Goal: Task Accomplishment & Management: Manage account settings

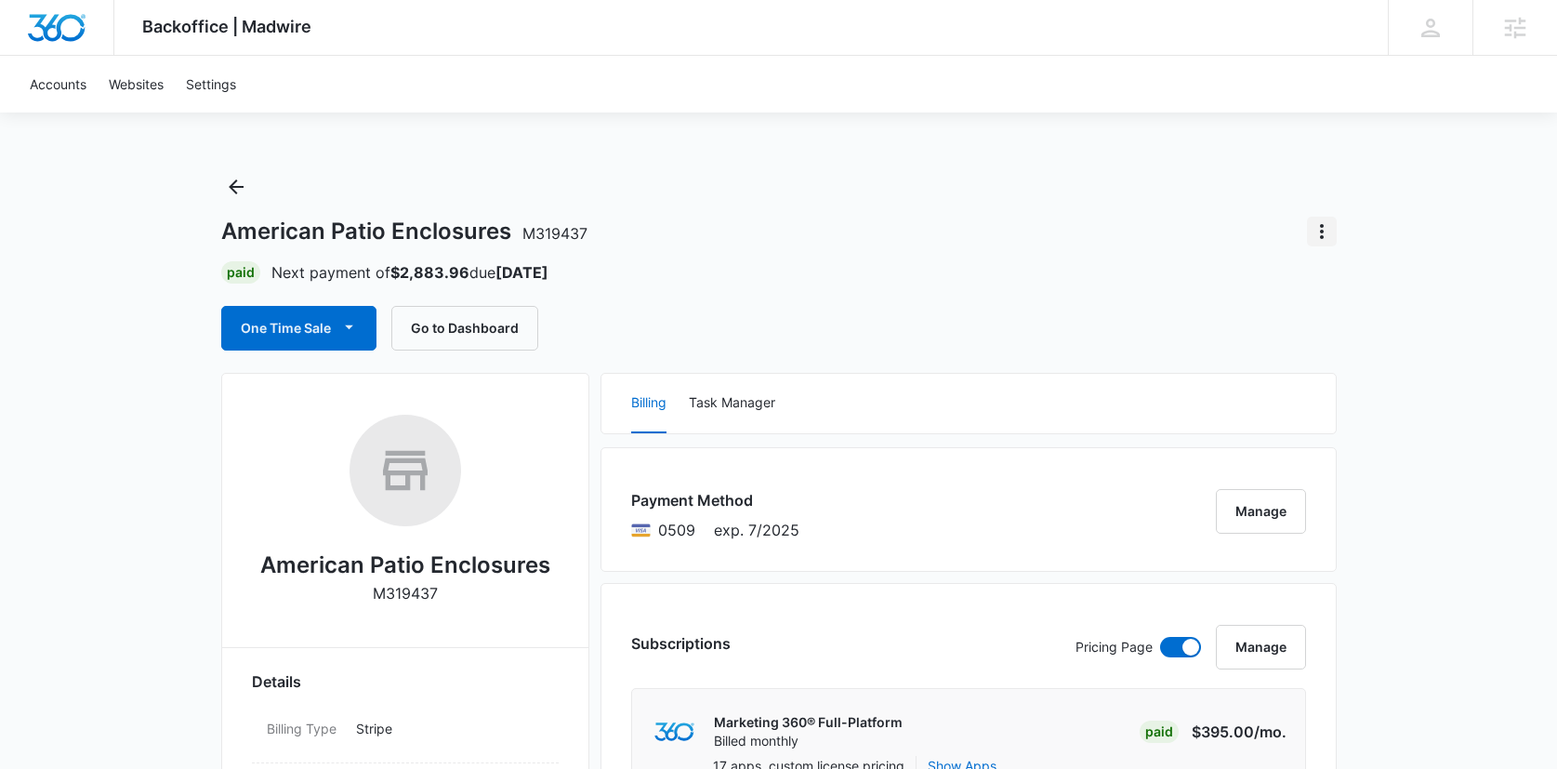
click at [1321, 223] on icon "Actions" at bounding box center [1322, 231] width 22 height 22
click at [1355, 285] on div "Close Account" at bounding box center [1373, 283] width 87 height 13
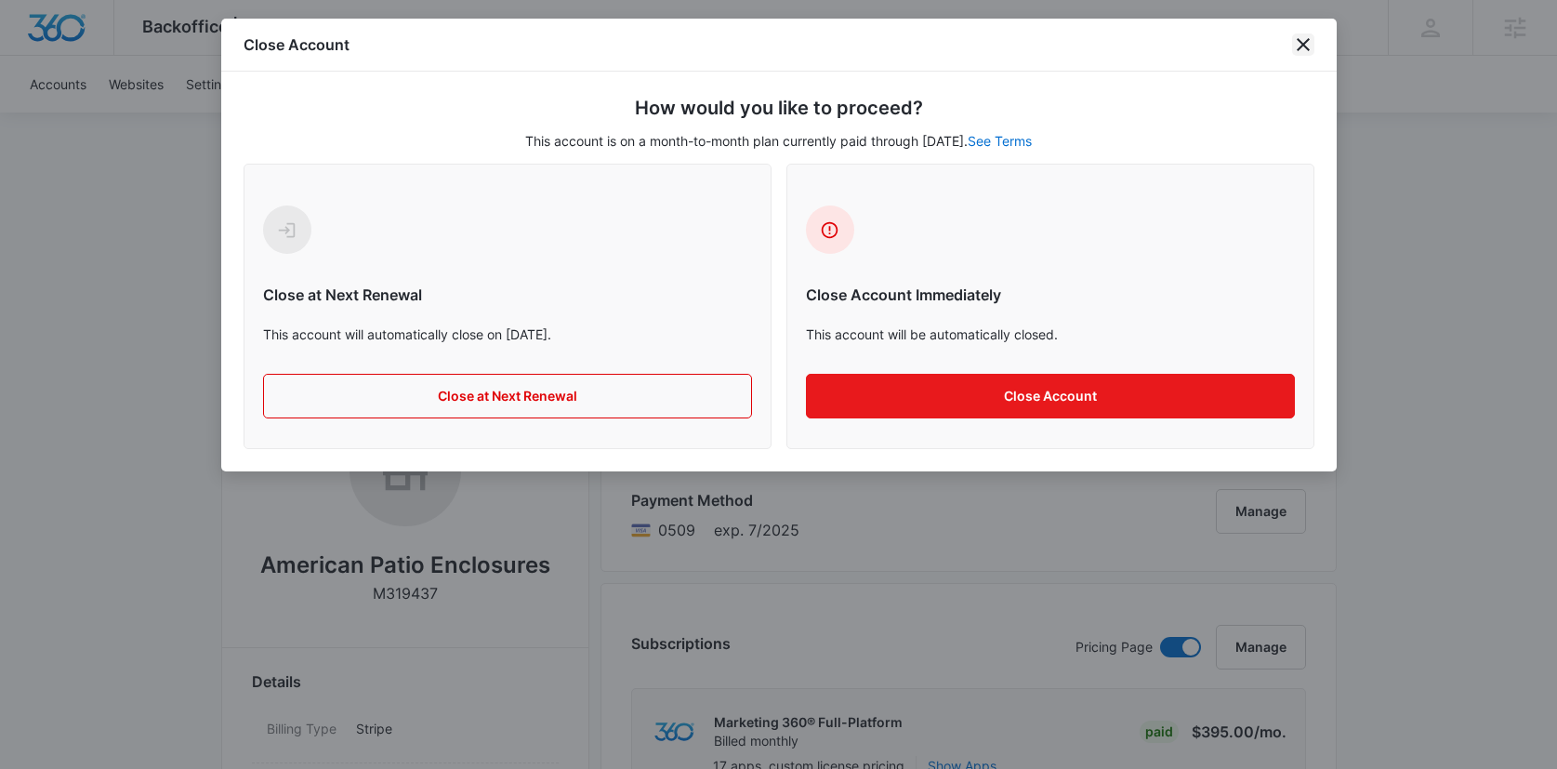
click at [1304, 48] on icon "close" at bounding box center [1303, 44] width 22 height 22
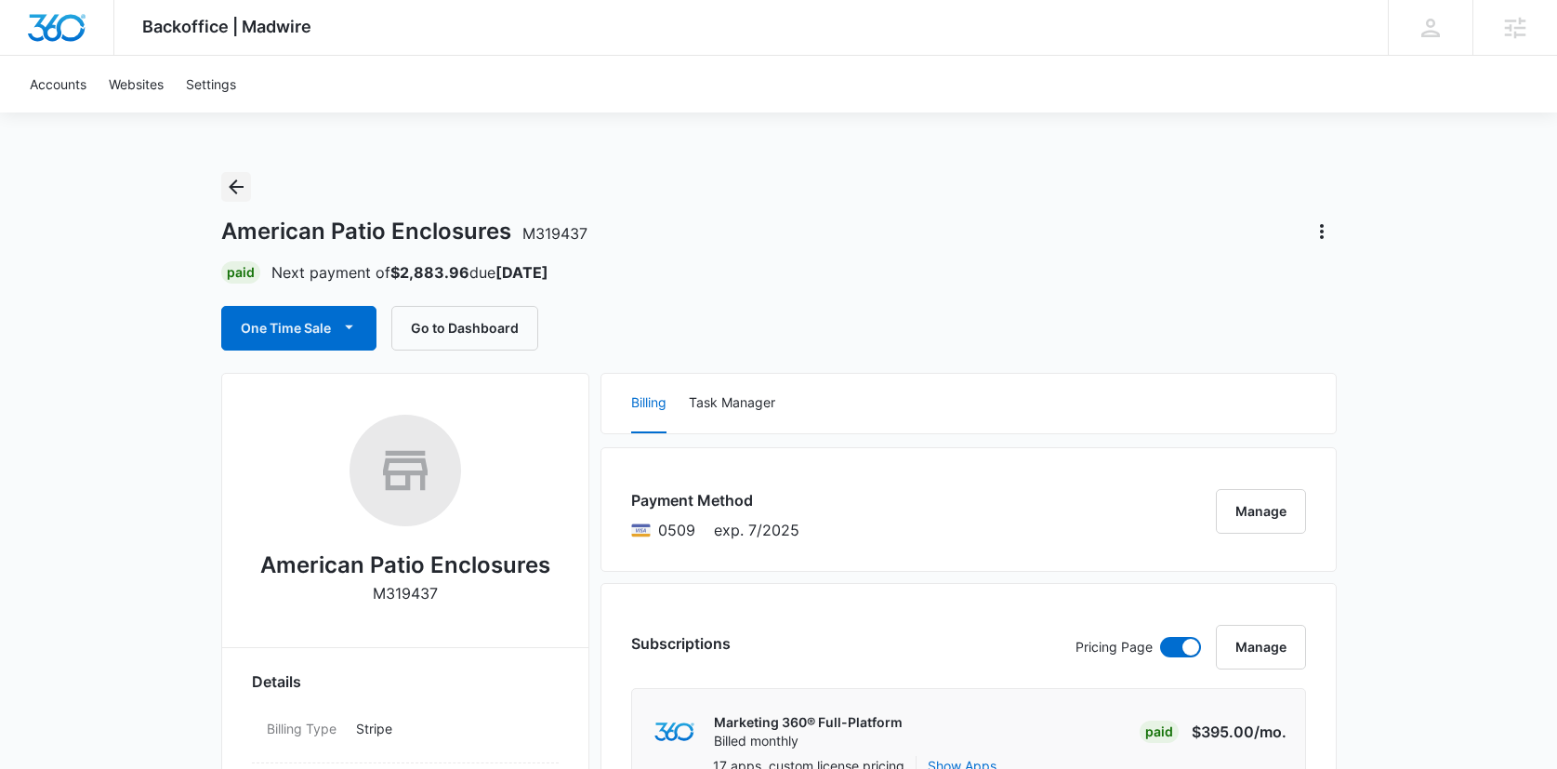
click at [239, 185] on icon "Back" at bounding box center [236, 187] width 22 height 22
click at [1323, 229] on icon "Actions" at bounding box center [1322, 231] width 22 height 22
click at [1354, 277] on div "Close Account" at bounding box center [1373, 283] width 87 height 13
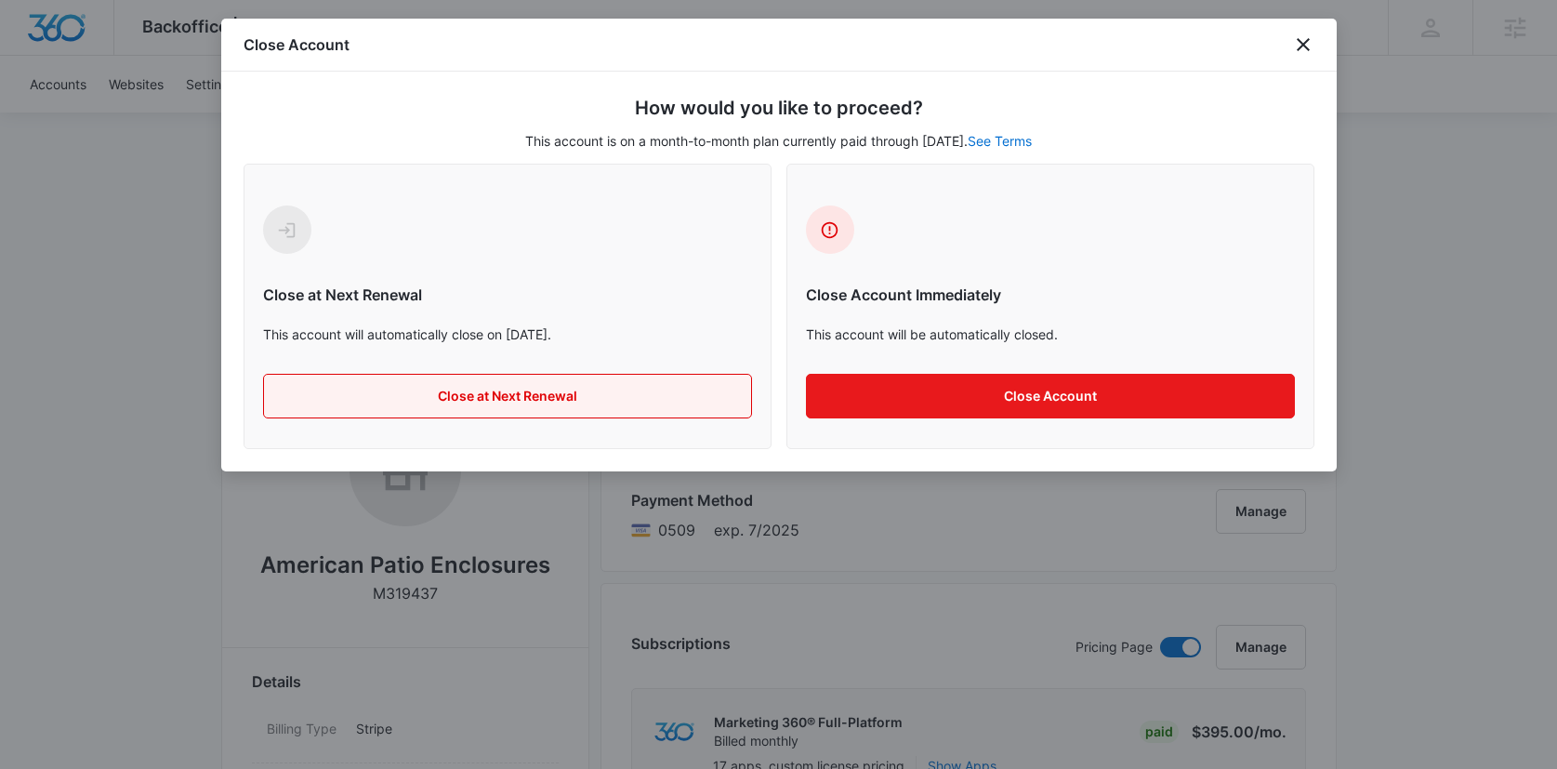
click at [438, 397] on button "Close at Next Renewal" at bounding box center [507, 396] width 489 height 45
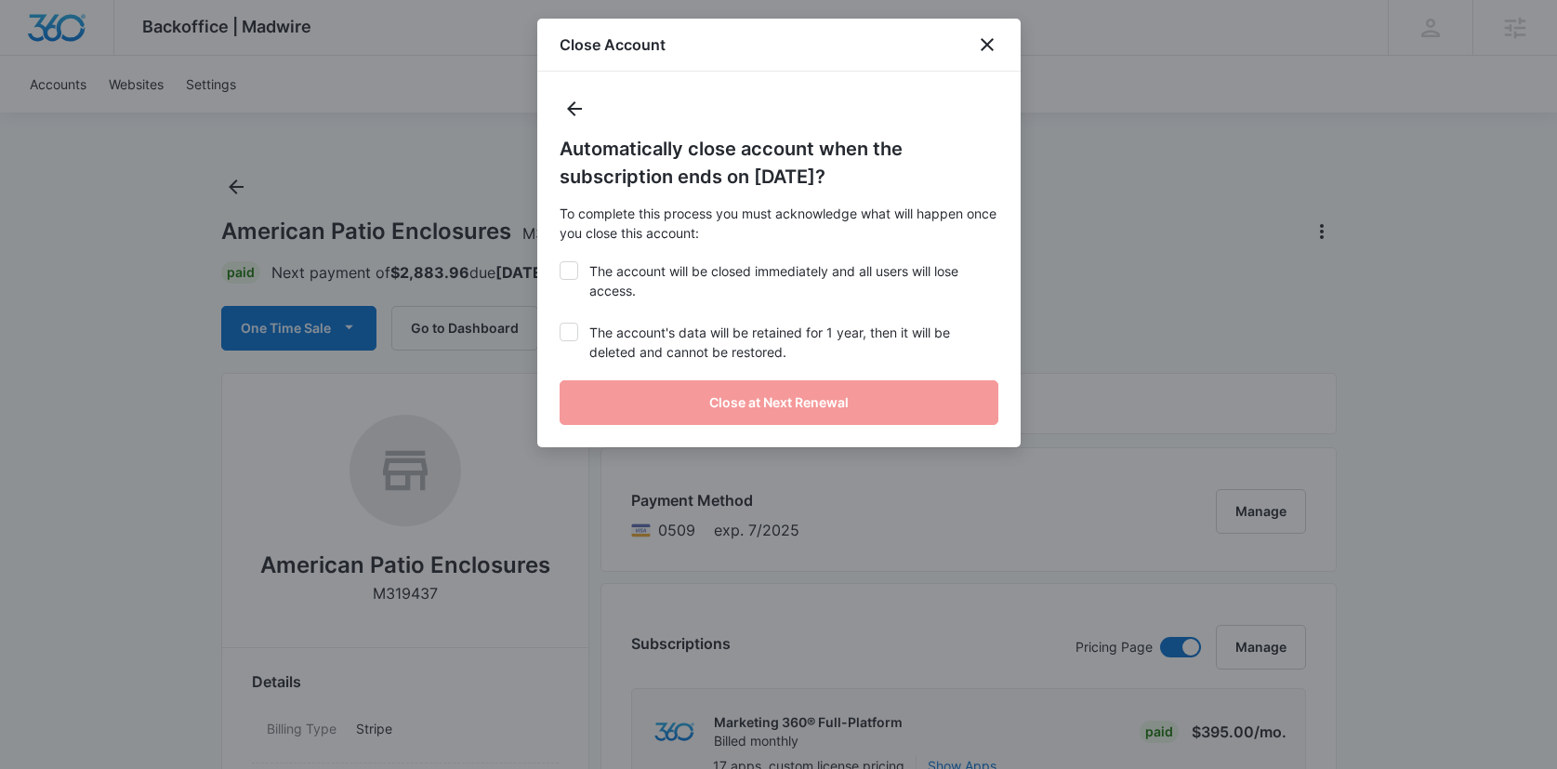
click at [573, 276] on icon at bounding box center [569, 270] width 17 height 17
click at [561, 262] on input "The account will be closed immediately and all users will lose access." at bounding box center [560, 261] width 1 height 1
checkbox input "true"
click at [575, 325] on icon at bounding box center [569, 332] width 17 height 17
click at [561, 324] on input "The account's data will be retained for 1 year, then it will be deleted and can…" at bounding box center [560, 323] width 1 height 1
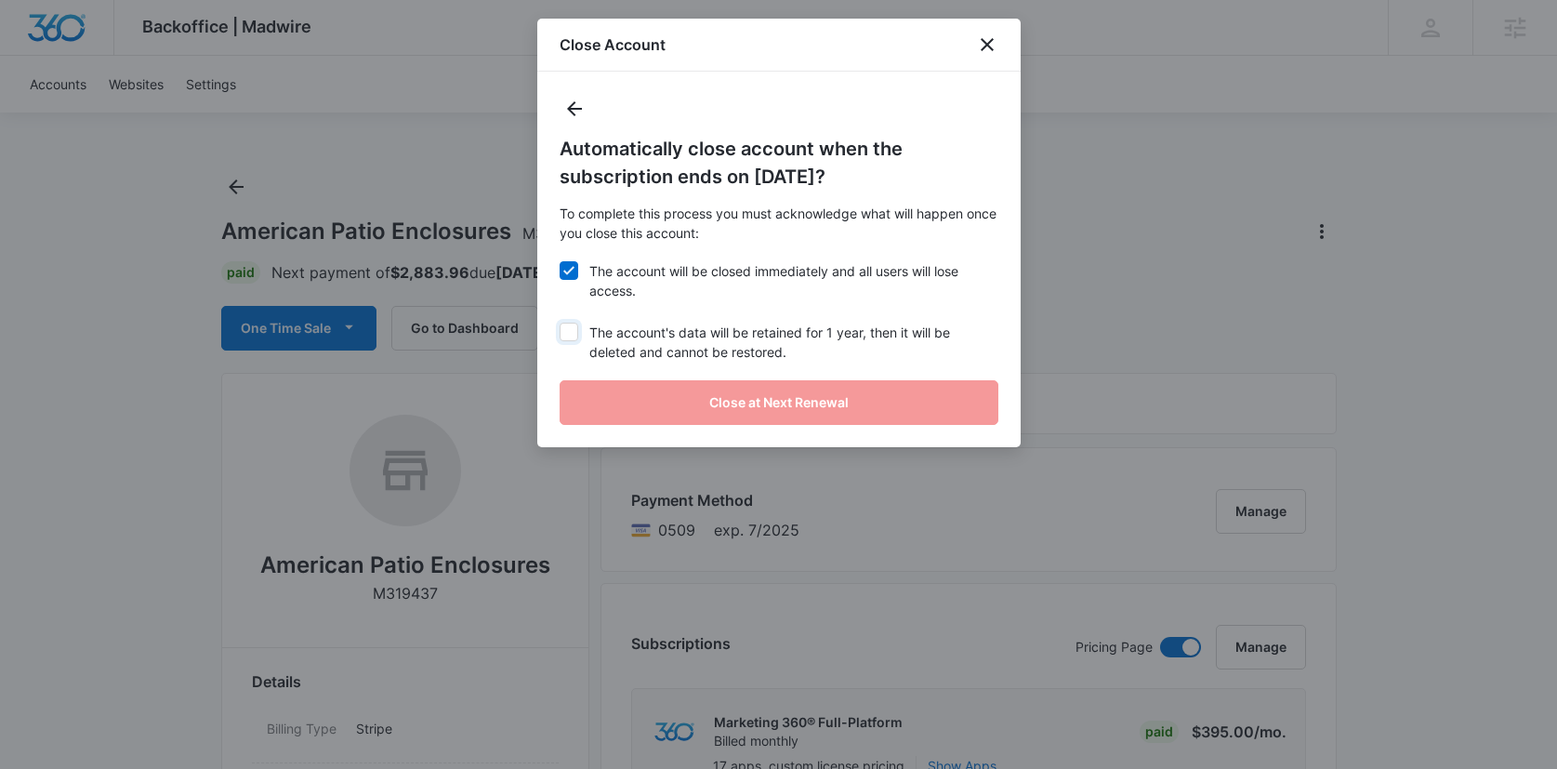
checkbox input "true"
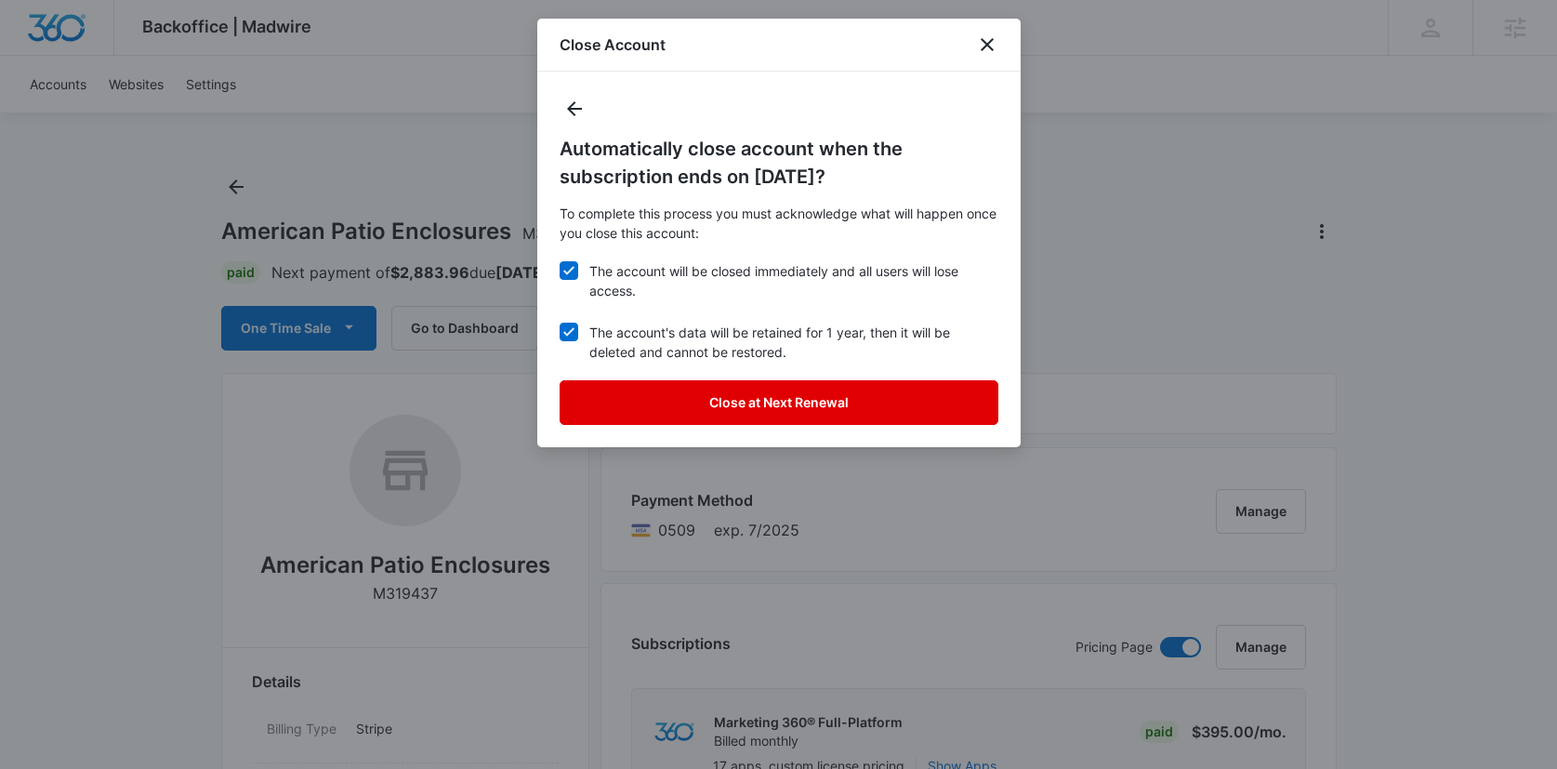
click at [773, 401] on button "Close at Next Renewal" at bounding box center [779, 402] width 439 height 45
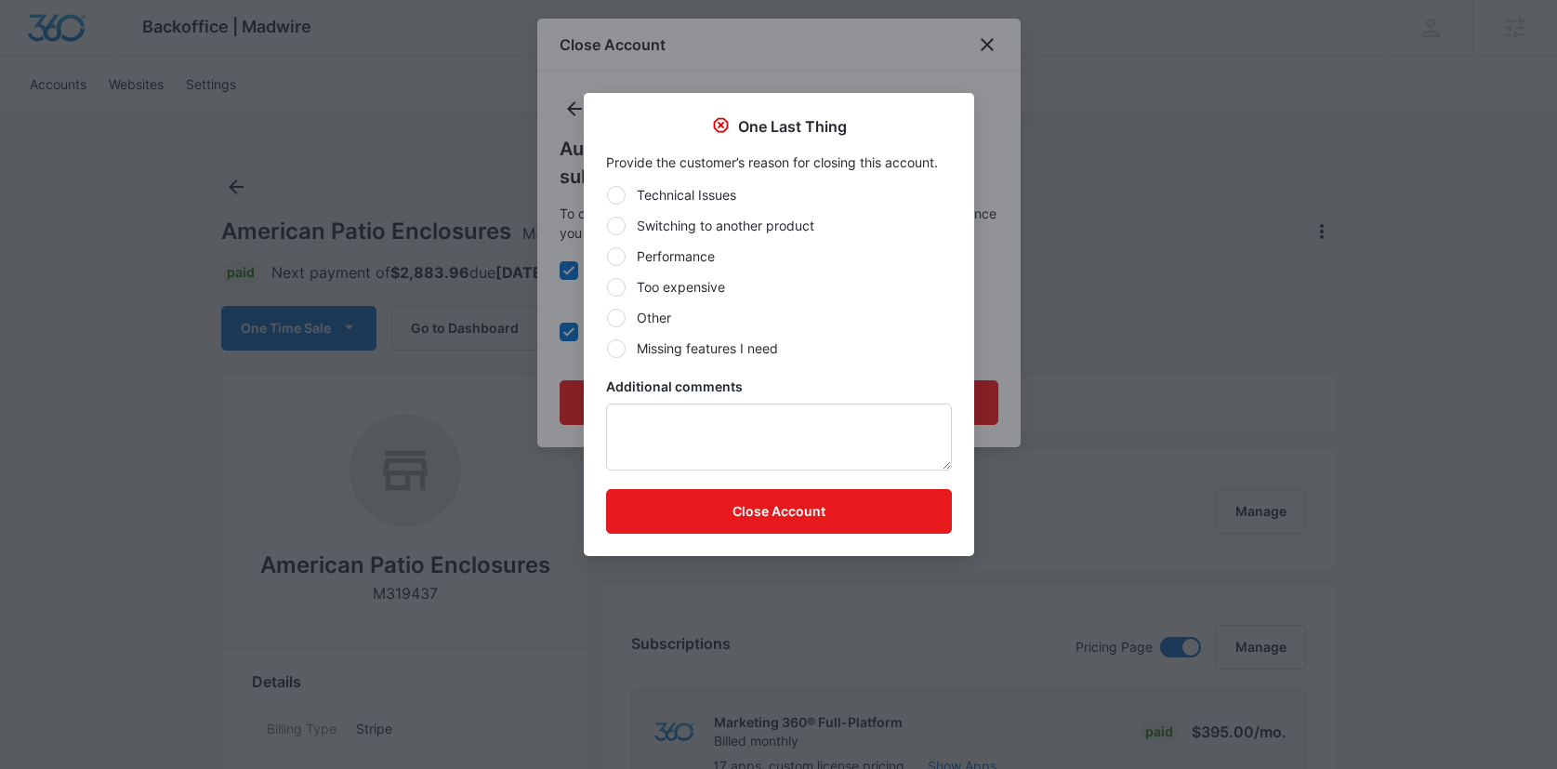
click at [619, 285] on div at bounding box center [616, 287] width 19 height 19
click at [607, 286] on input "Too expensive" at bounding box center [606, 286] width 1 height 1
radio input "true"
click at [617, 256] on div at bounding box center [616, 256] width 19 height 19
click at [607, 256] on input "Performance" at bounding box center [606, 256] width 1 height 1
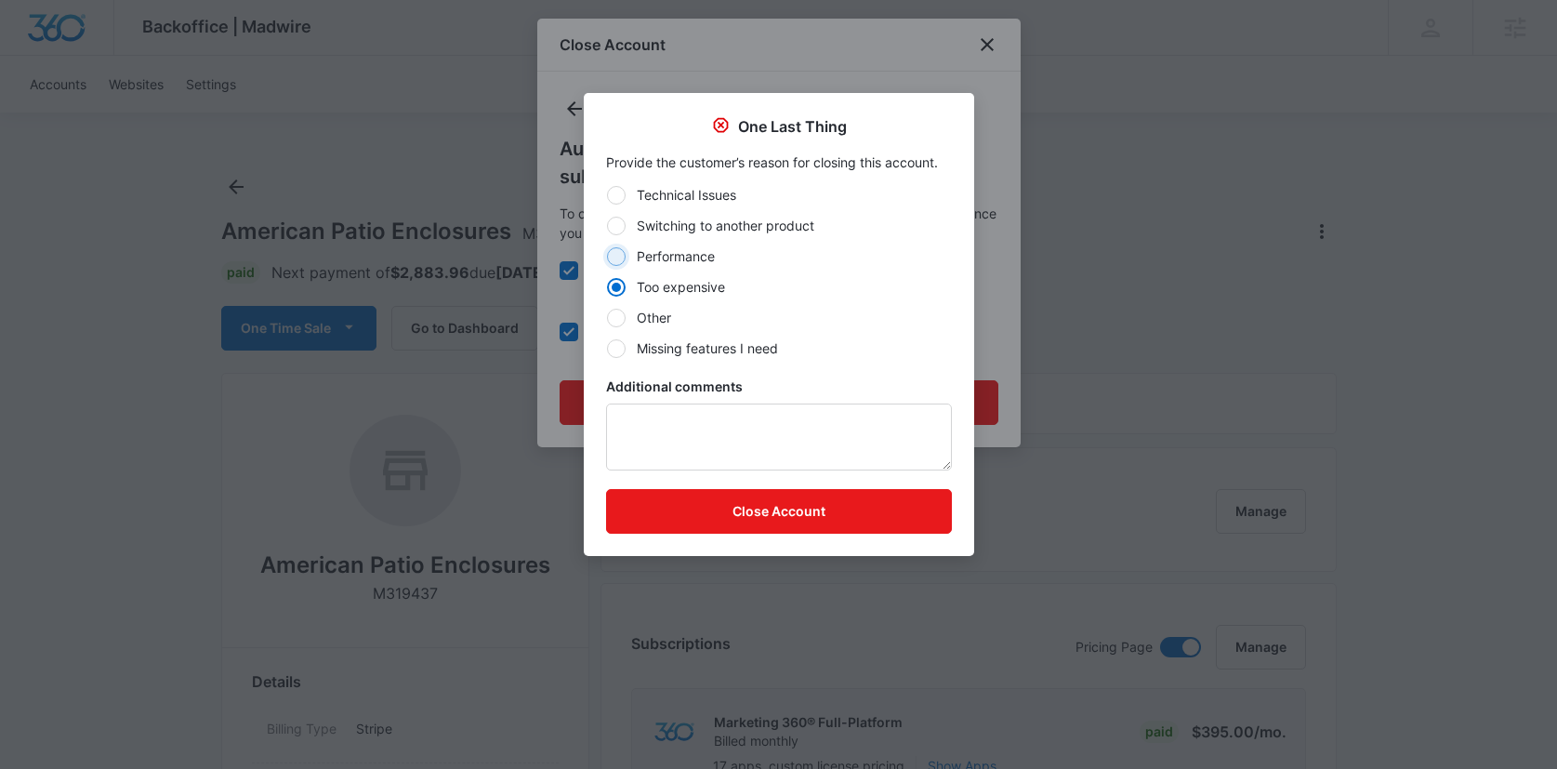
radio input "true"
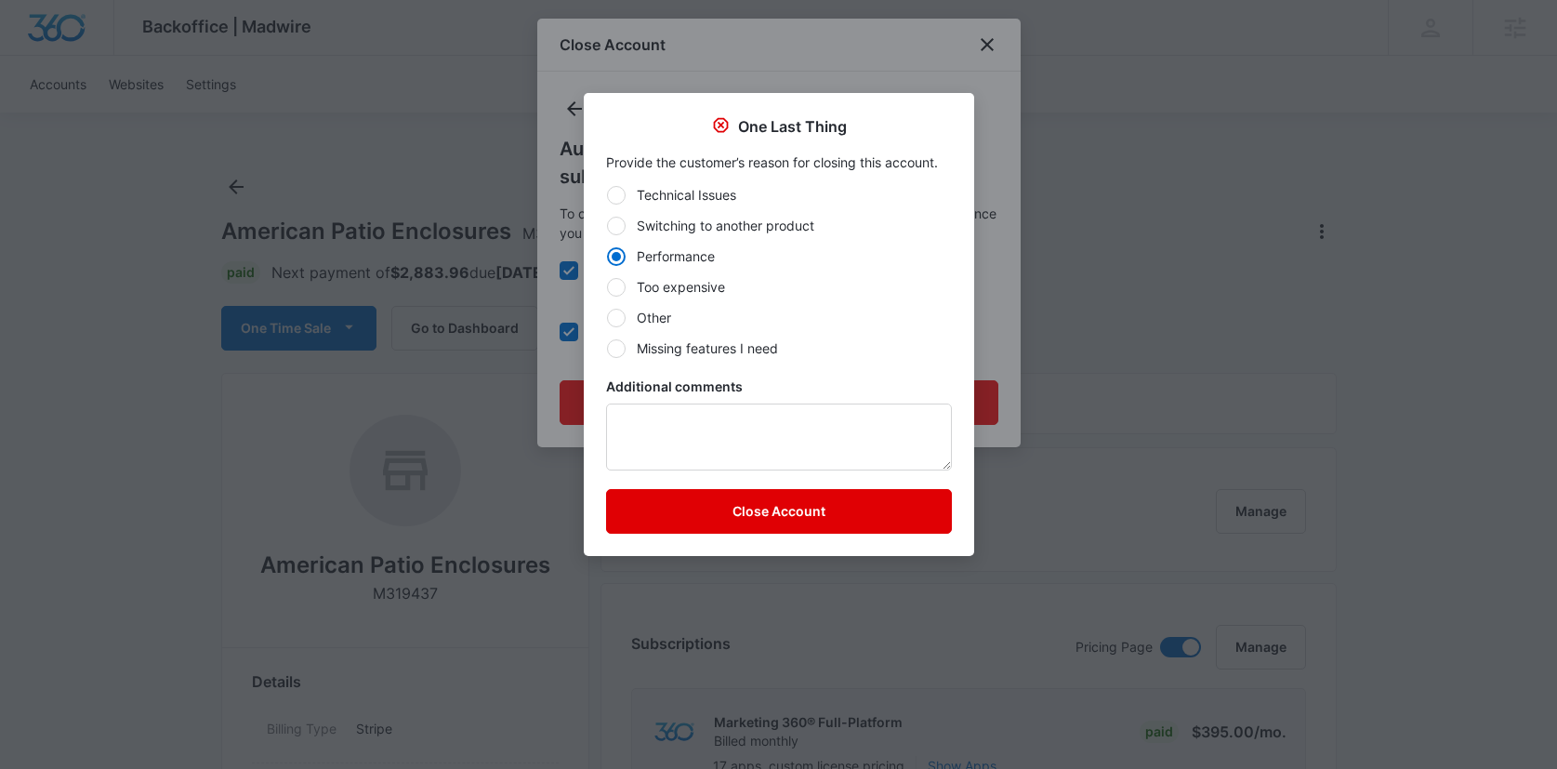
click at [707, 508] on button "Close Account" at bounding box center [779, 511] width 346 height 45
